Goal: Transaction & Acquisition: Purchase product/service

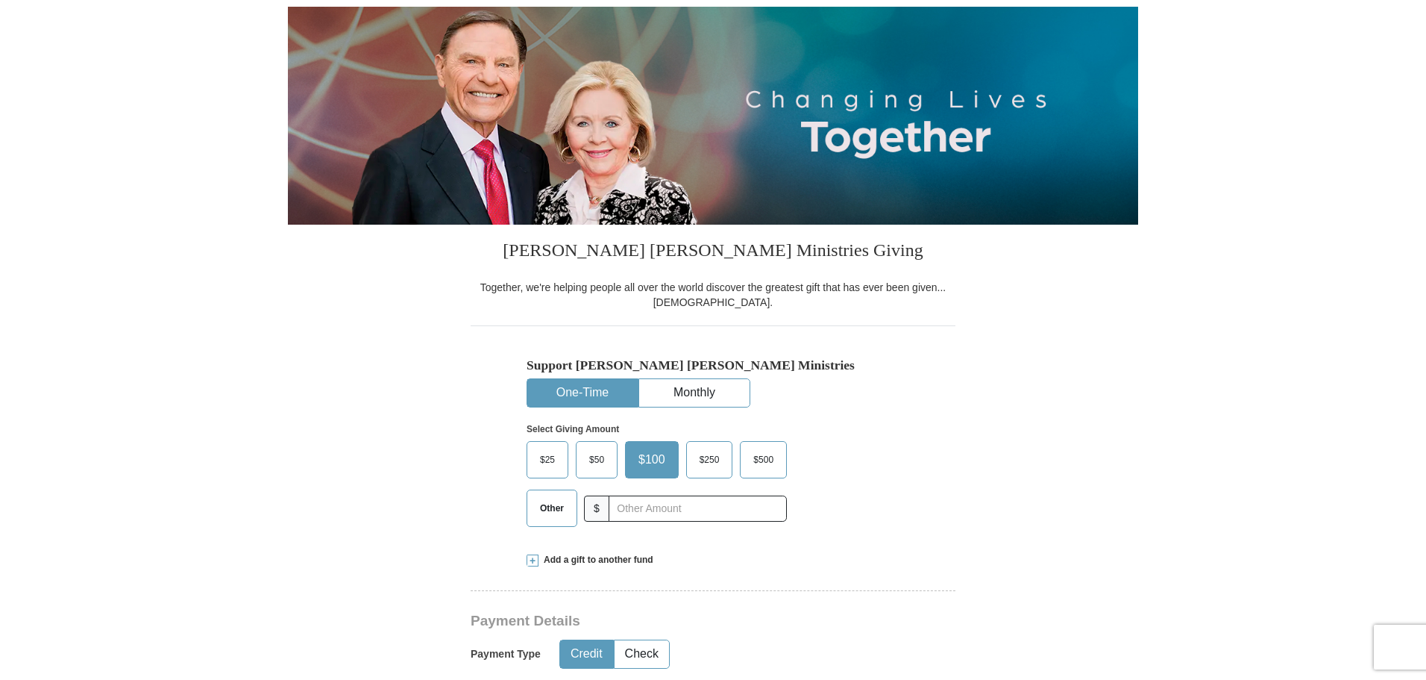
scroll to position [224, 0]
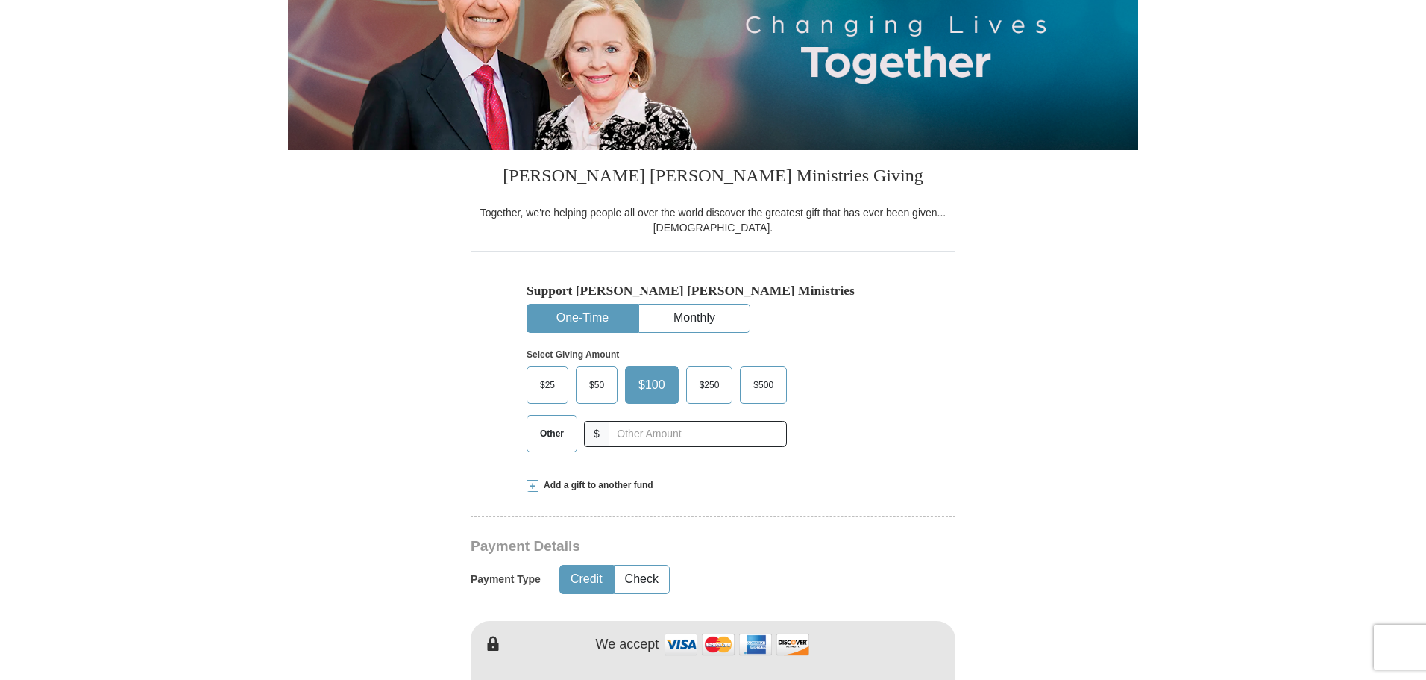
click at [709, 387] on span "$250" at bounding box center [709, 385] width 35 height 22
click at [0, 0] on input "$250" at bounding box center [0, 0] width 0 height 0
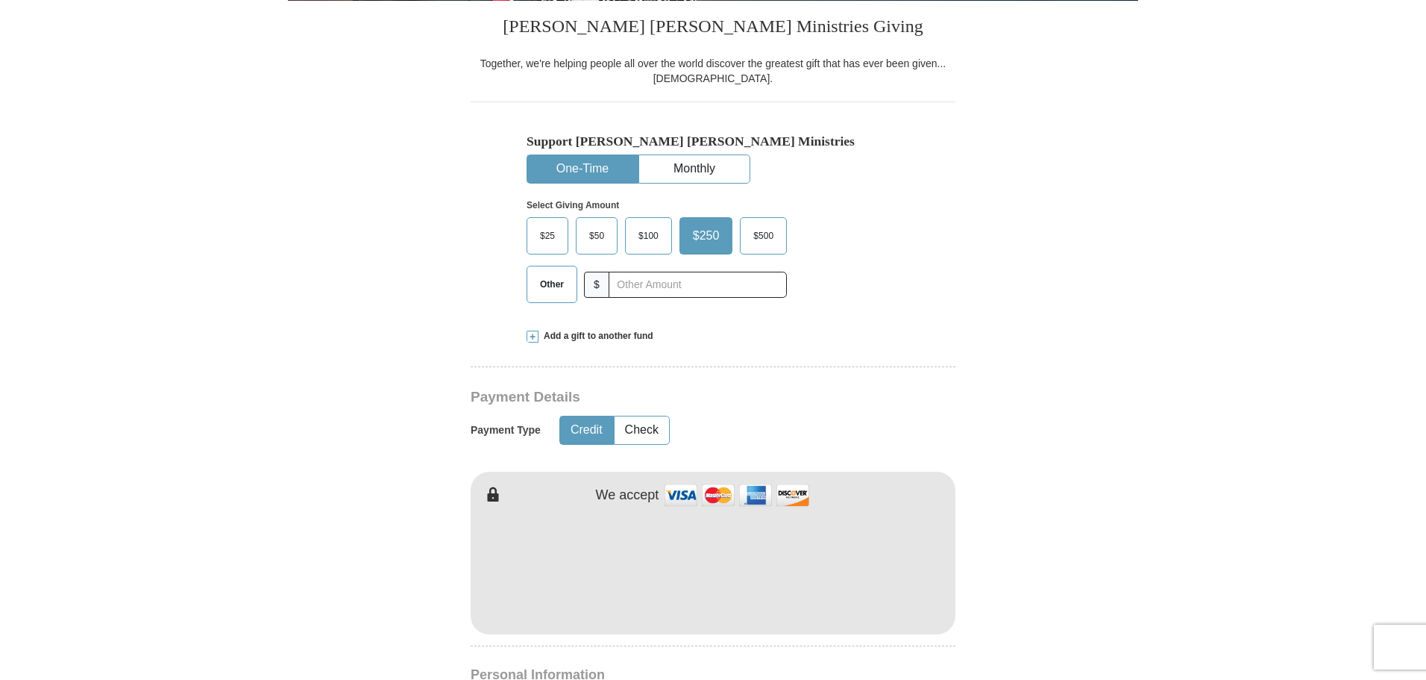
scroll to position [448, 0]
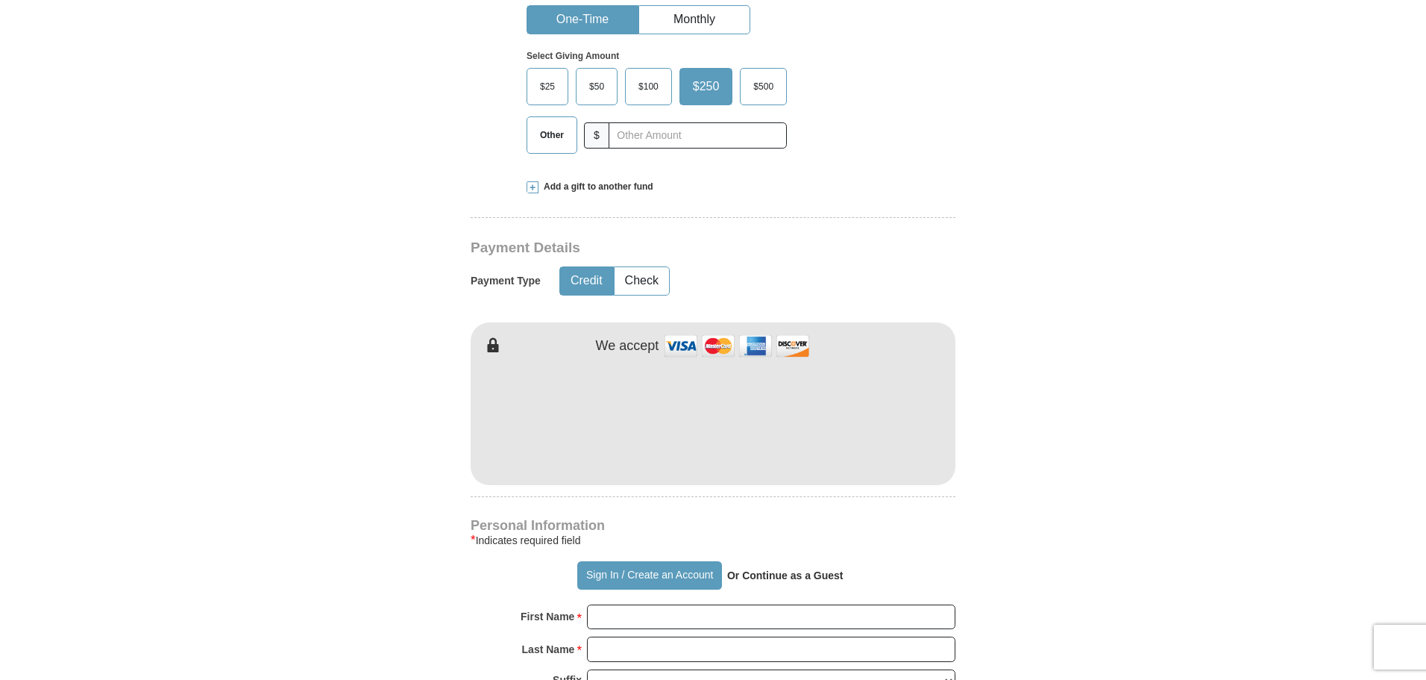
scroll to position [597, 0]
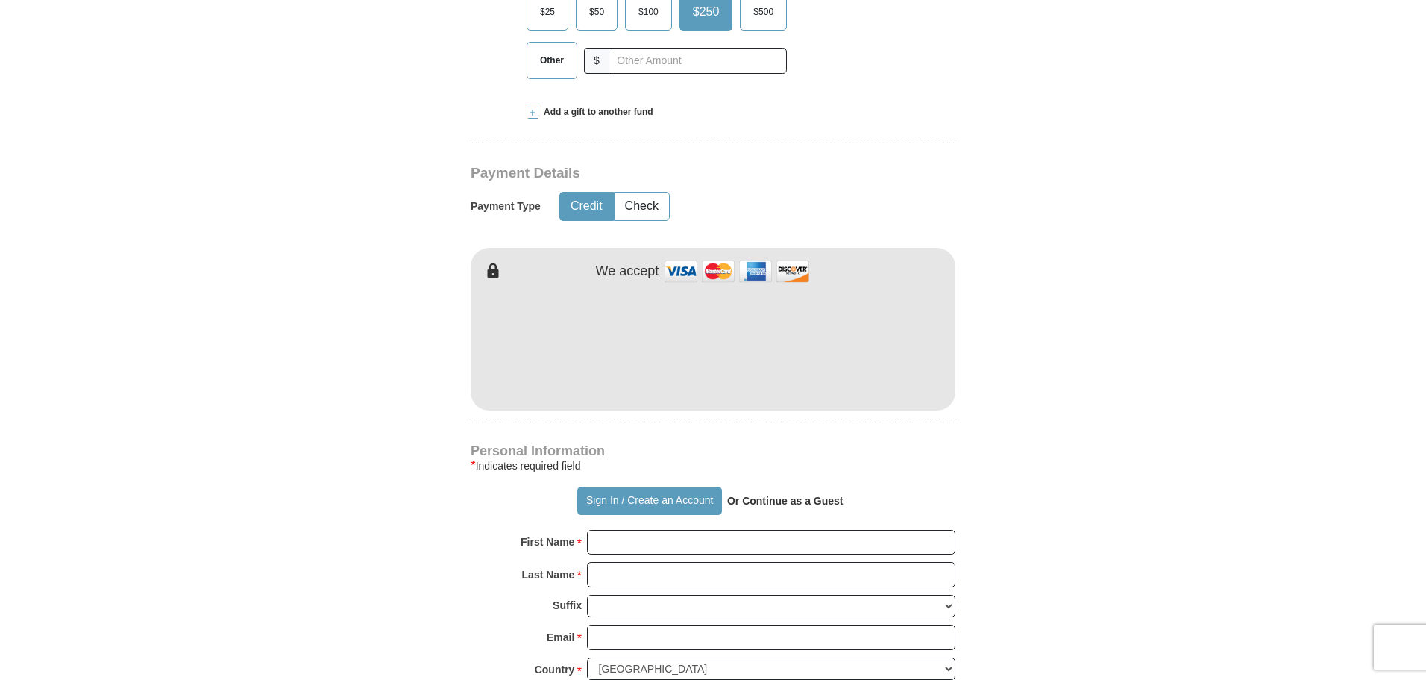
click at [805, 504] on strong "Or Continue as a Guest" at bounding box center [785, 501] width 116 height 12
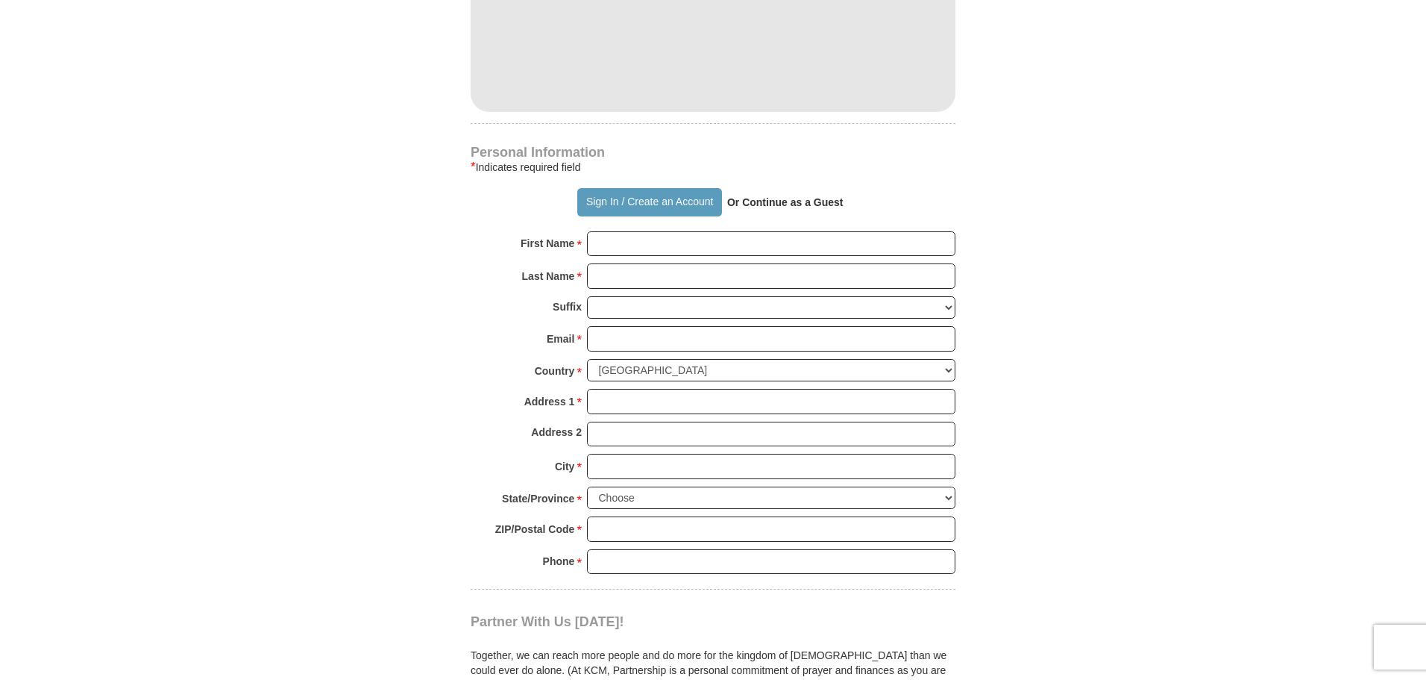
scroll to position [1044, 0]
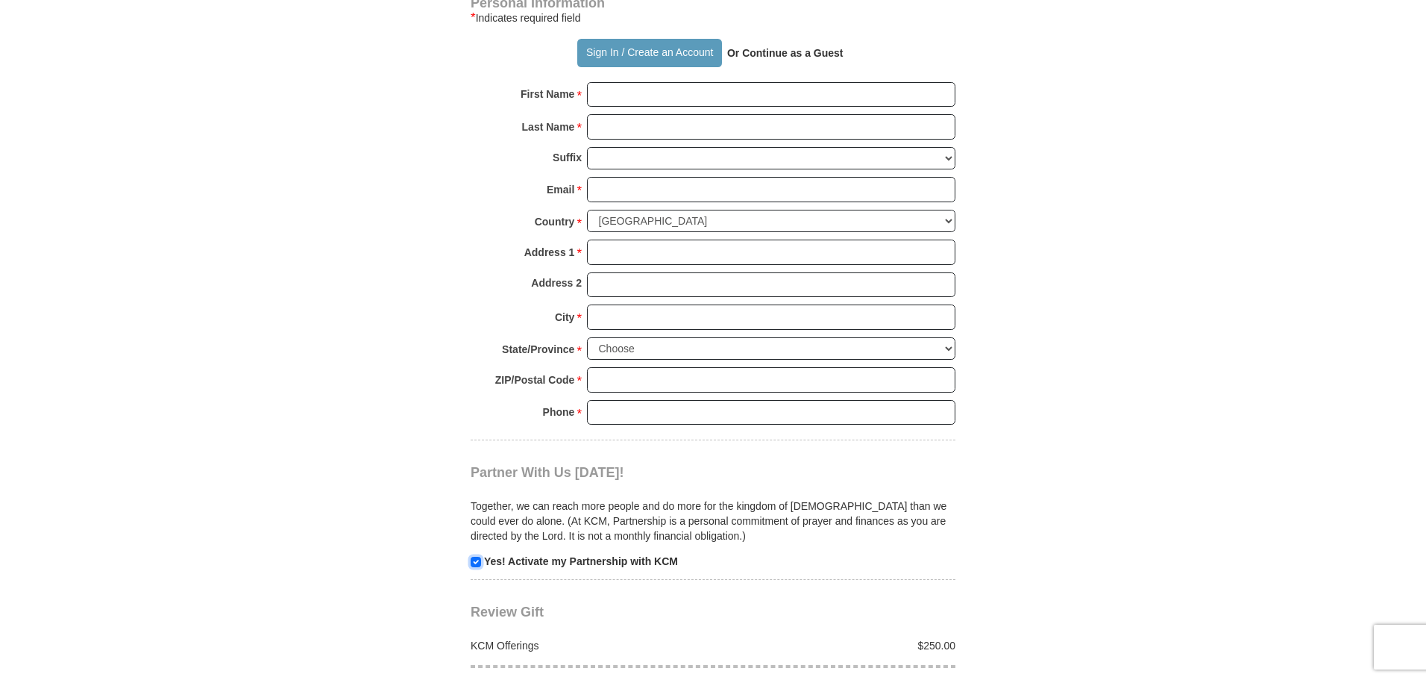
click at [474, 562] on input "checkbox" at bounding box center [476, 561] width 10 height 10
checkbox input "false"
click at [915, 547] on div "Together, we can reach more people and do more for the kingdom of [DEMOGRAPHIC_…" at bounding box center [713, 524] width 485 height 88
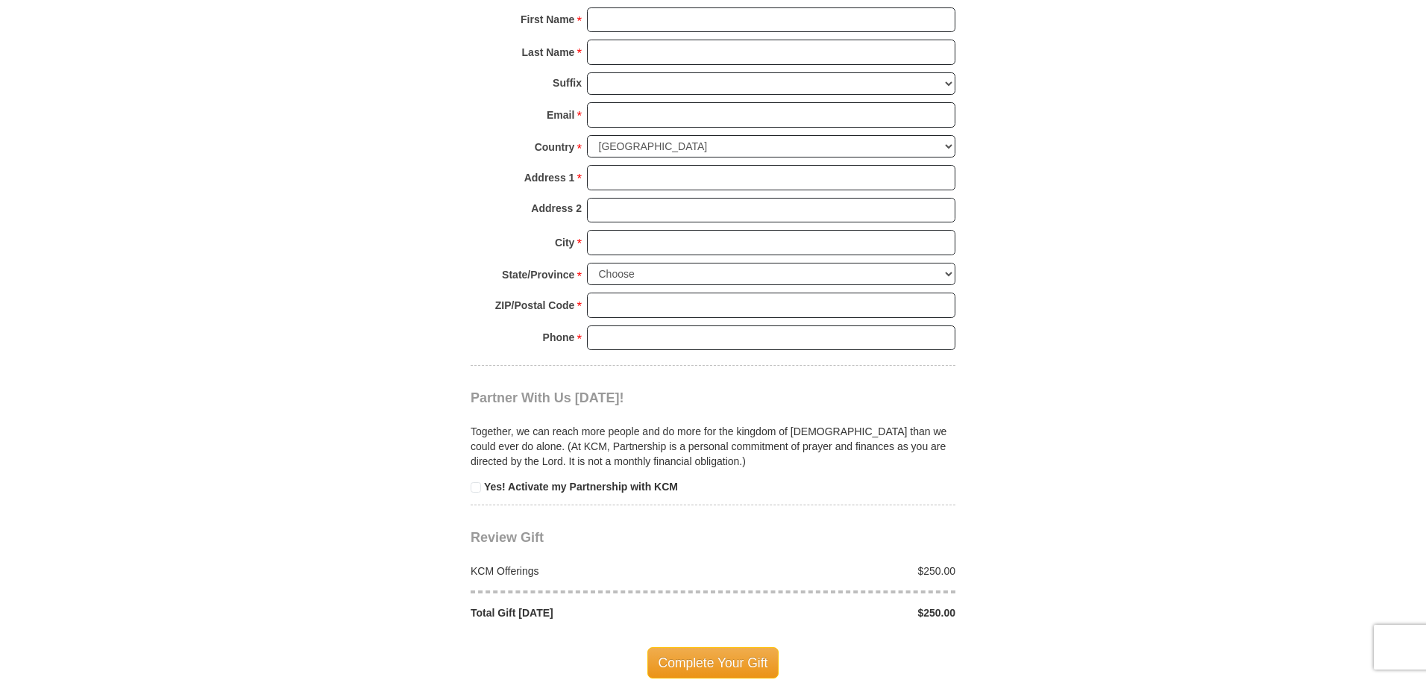
scroll to position [1268, 0]
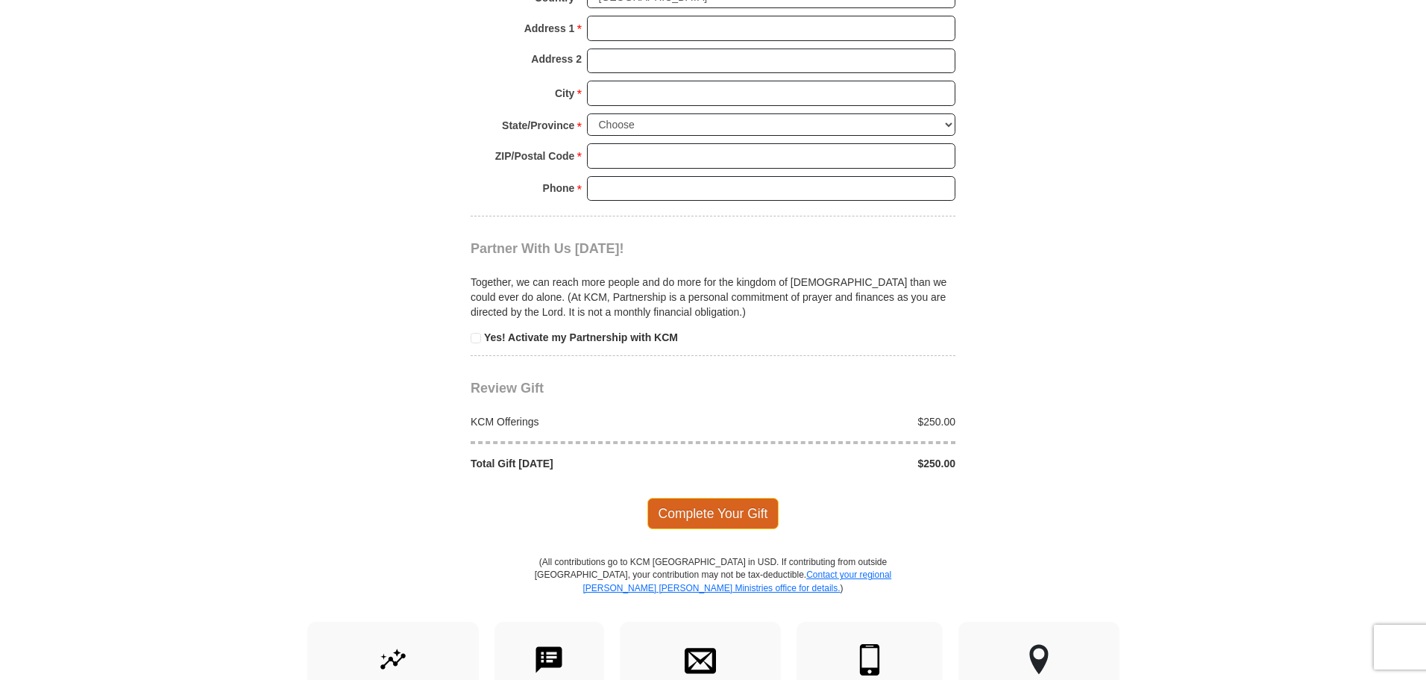
click at [706, 514] on span "Complete Your Gift" at bounding box center [713, 513] width 132 height 31
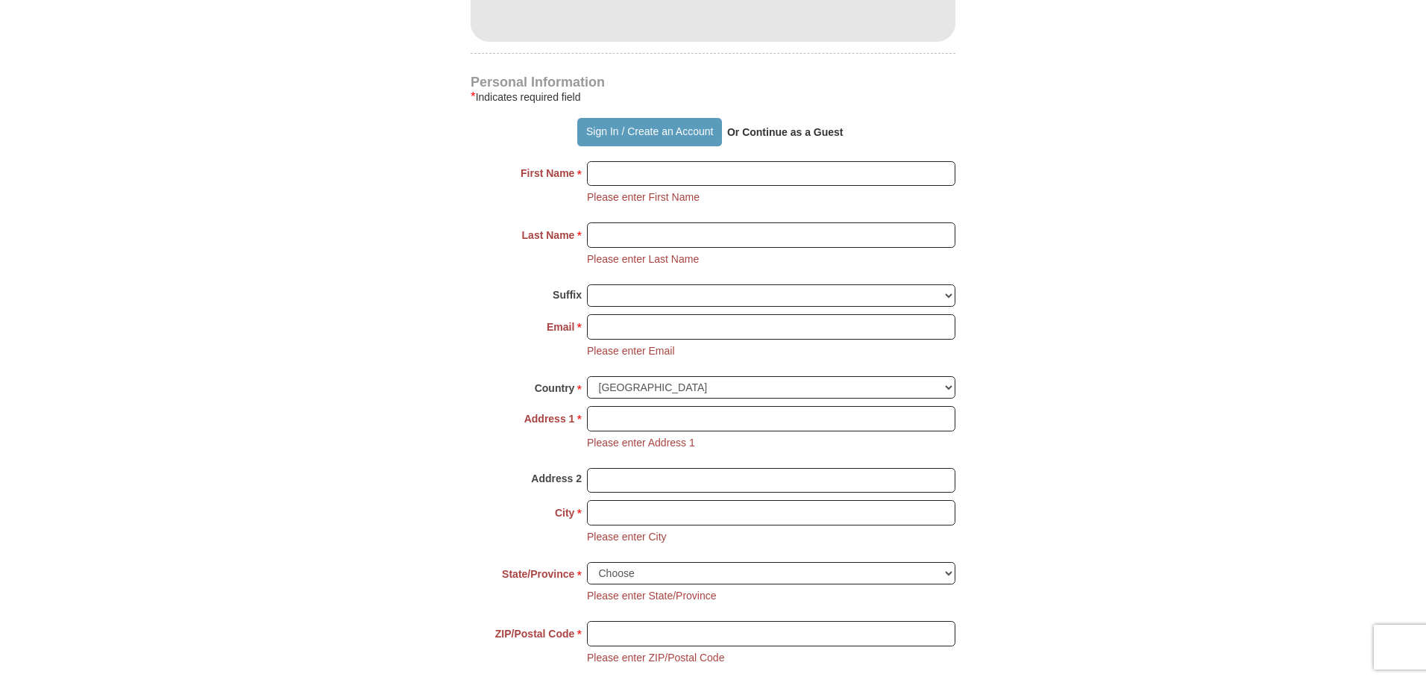
scroll to position [1040, 0]
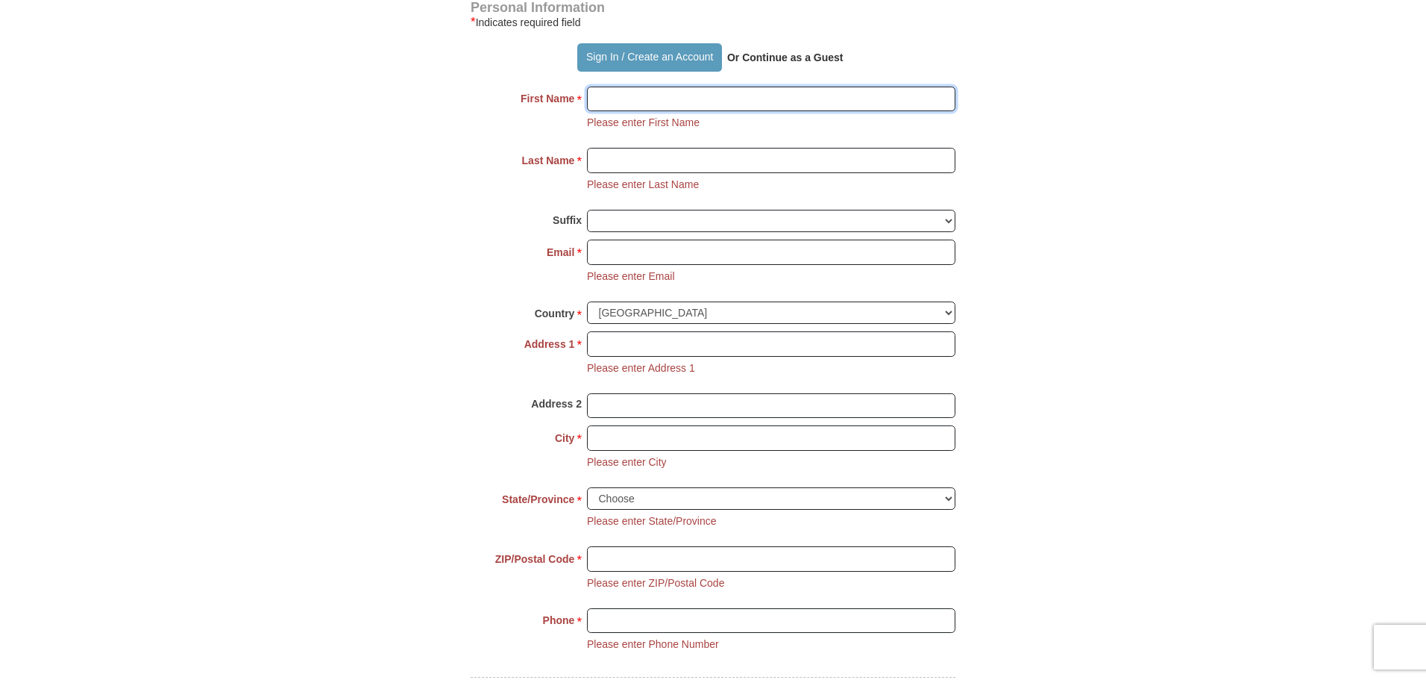
click at [630, 91] on input "First Name *" at bounding box center [771, 99] width 369 height 25
type input "[PERSON_NAME]"
type input "Black"
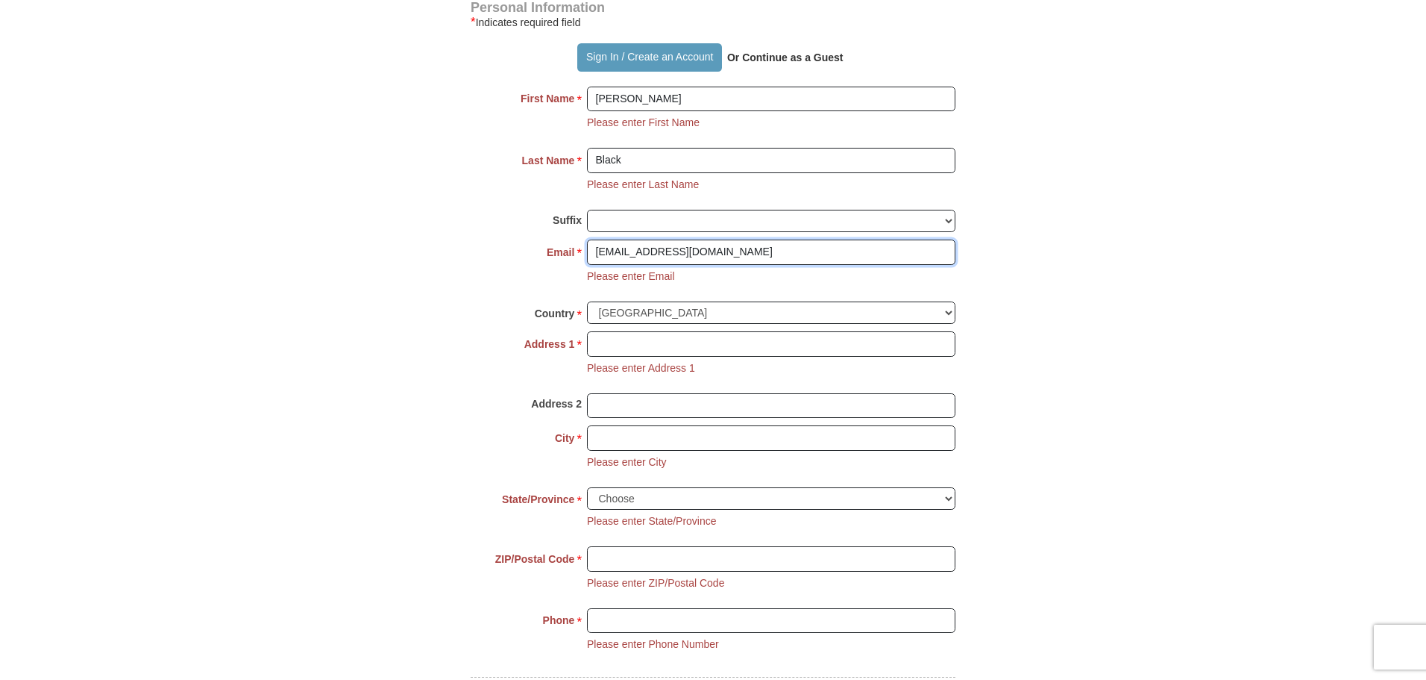
type input "[EMAIL_ADDRESS][DOMAIN_NAME]"
click at [626, 345] on input "Address 1 *" at bounding box center [771, 343] width 369 height 25
type input "[STREET_ADDRESS]"
type input "[GEOGRAPHIC_DATA]"
select select "AZ"
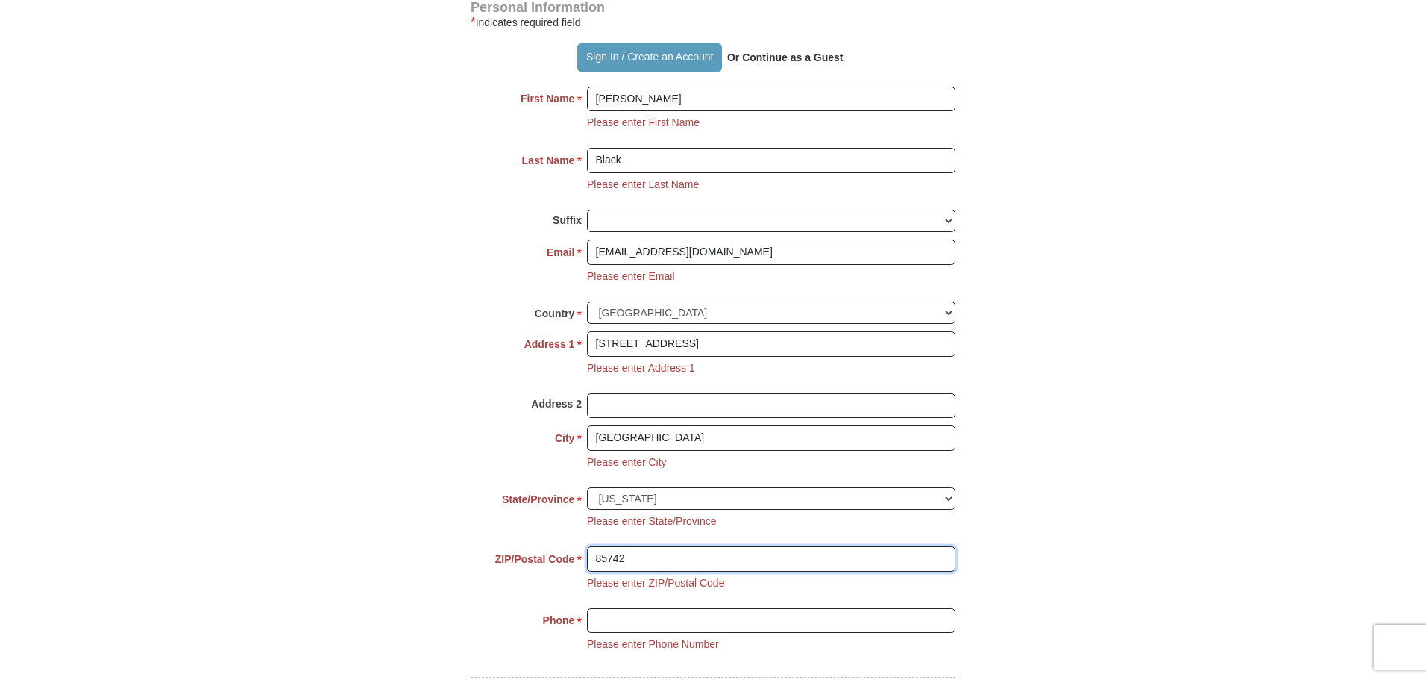
scroll to position [1264, 0]
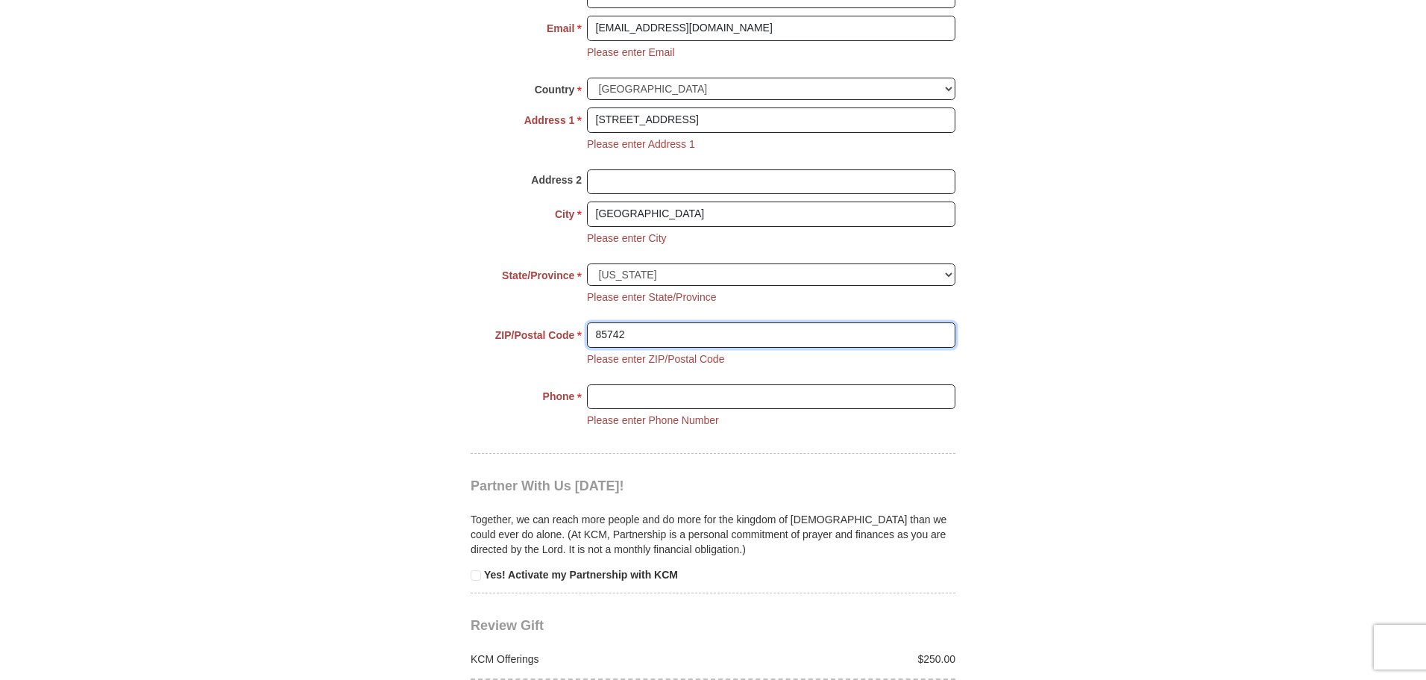
type input "85742"
click at [624, 395] on input "Phone * *" at bounding box center [771, 396] width 369 height 25
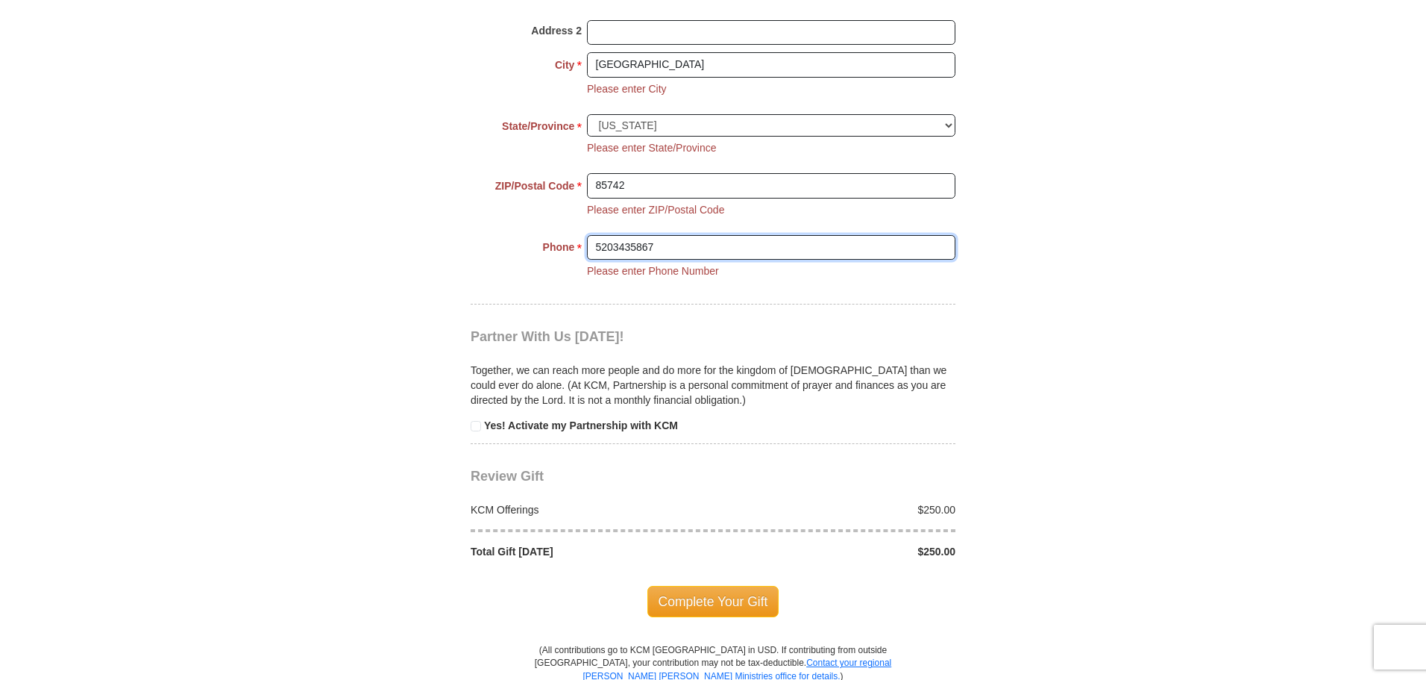
scroll to position [1487, 0]
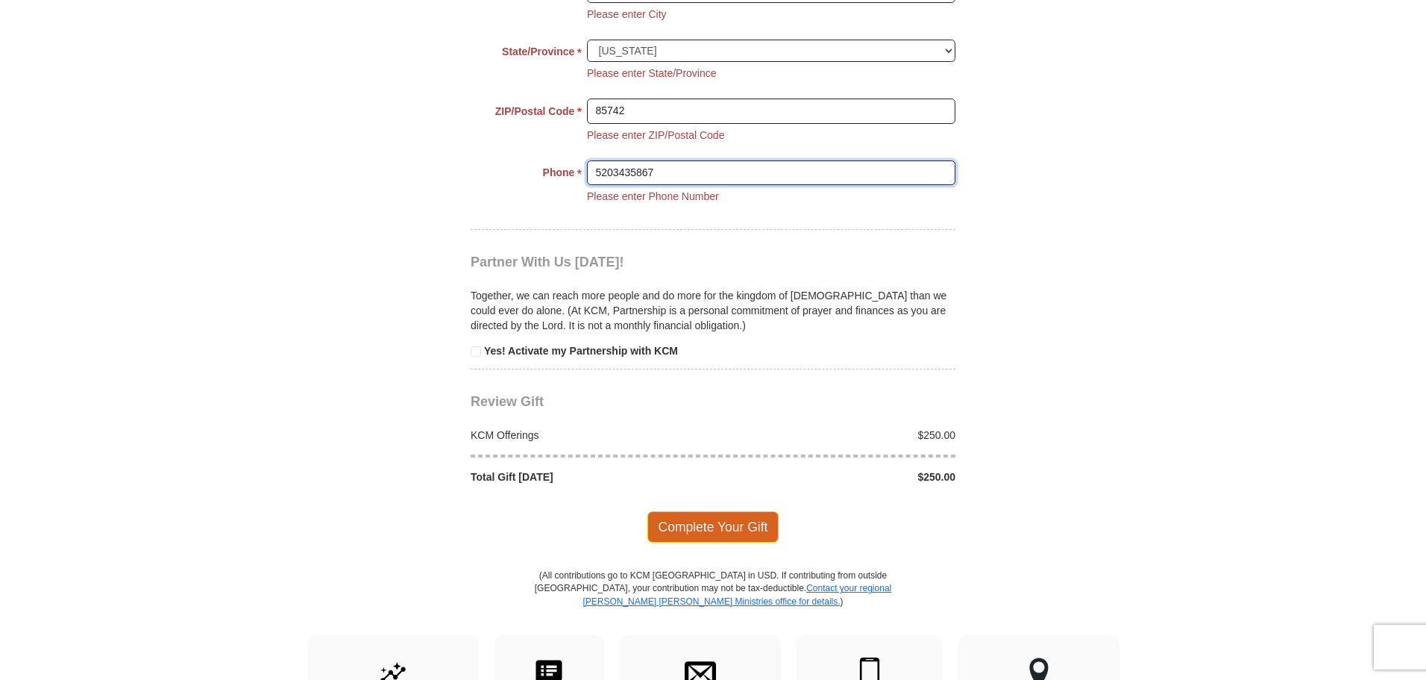
type input "5203435867"
click at [731, 525] on span "Complete Your Gift" at bounding box center [713, 526] width 132 height 31
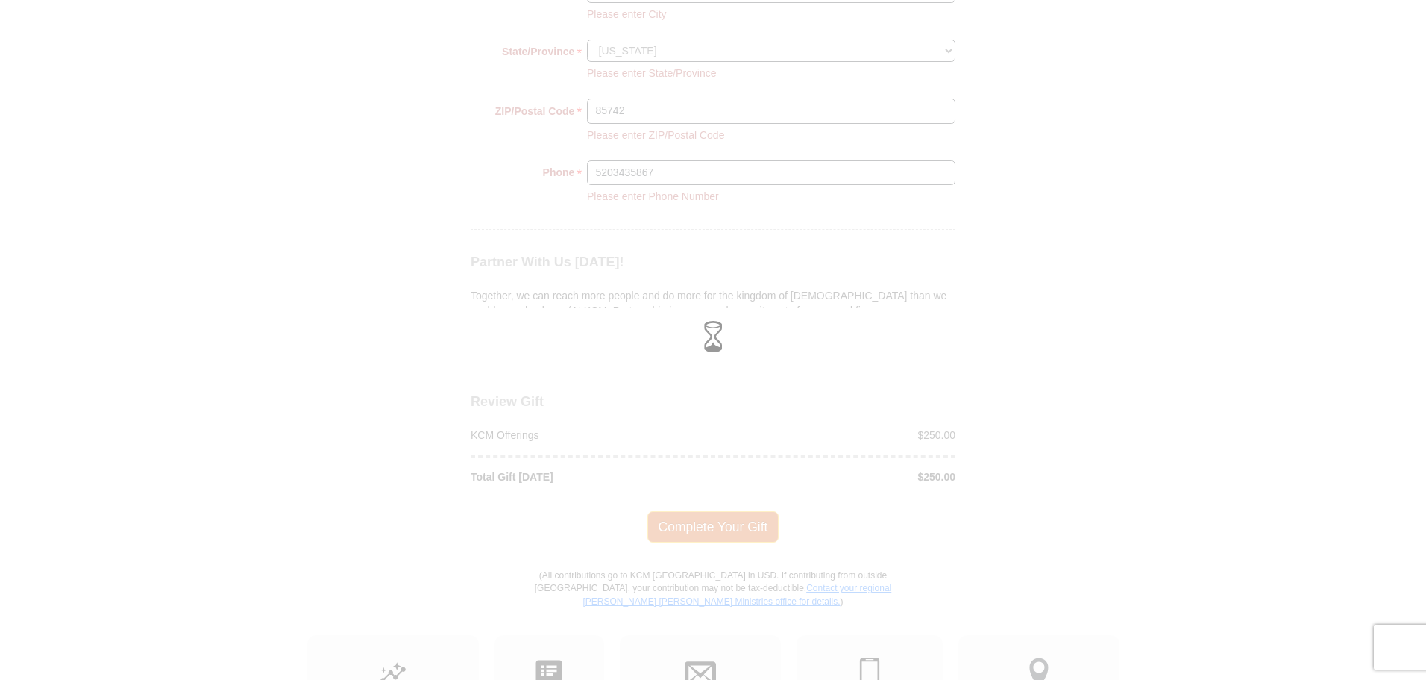
scroll to position [1371, 0]
